Goal: Task Accomplishment & Management: Use online tool/utility

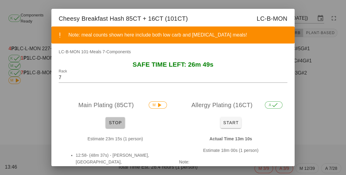
click at [114, 127] on button "Stop" at bounding box center [115, 122] width 19 height 11
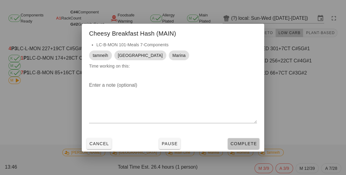
click at [244, 147] on button "Complete" at bounding box center [244, 143] width 32 height 11
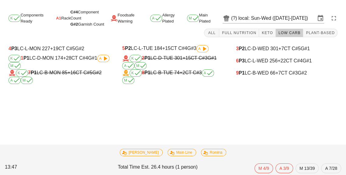
click at [252, 74] on div "9 P1 LC-B-WED 66 +7 CT C#3 G#2" at bounding box center [287, 72] width 102 height 5
type input "9"
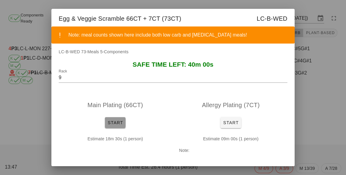
click at [118, 128] on button "Start" at bounding box center [115, 122] width 21 height 11
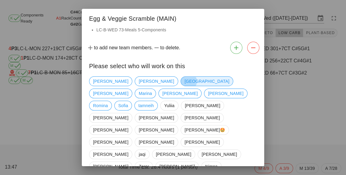
click at [185, 80] on span "[GEOGRAPHIC_DATA]" at bounding box center [207, 81] width 45 height 9
click at [152, 89] on span "Marina" at bounding box center [145, 93] width 13 height 9
click at [148, 101] on span "tamneih" at bounding box center [146, 105] width 16 height 9
click at [242, 175] on div "[PERSON_NAME] [PERSON_NAME] iran [PERSON_NAME] [PERSON_NAME] [PERSON_NAME] Romi…" at bounding box center [173, 163] width 182 height 179
